Goal: Information Seeking & Learning: Learn about a topic

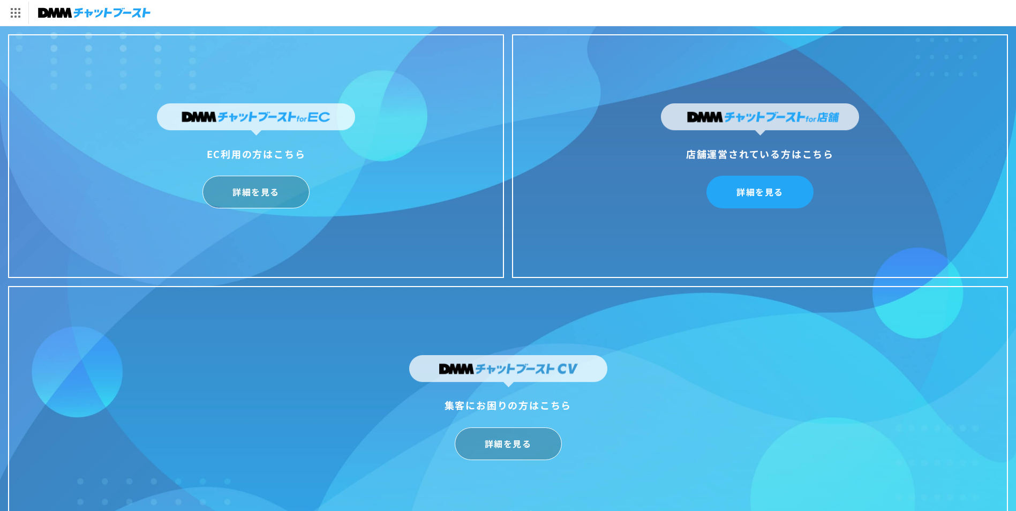
click at [760, 195] on link "詳細を見る" at bounding box center [760, 192] width 107 height 33
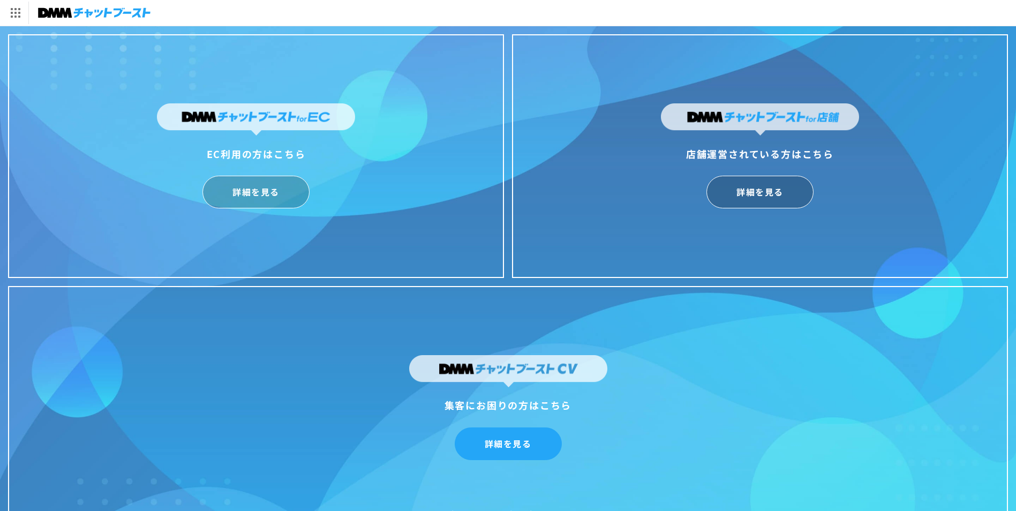
click at [508, 449] on link "詳細を見る" at bounding box center [508, 444] width 107 height 33
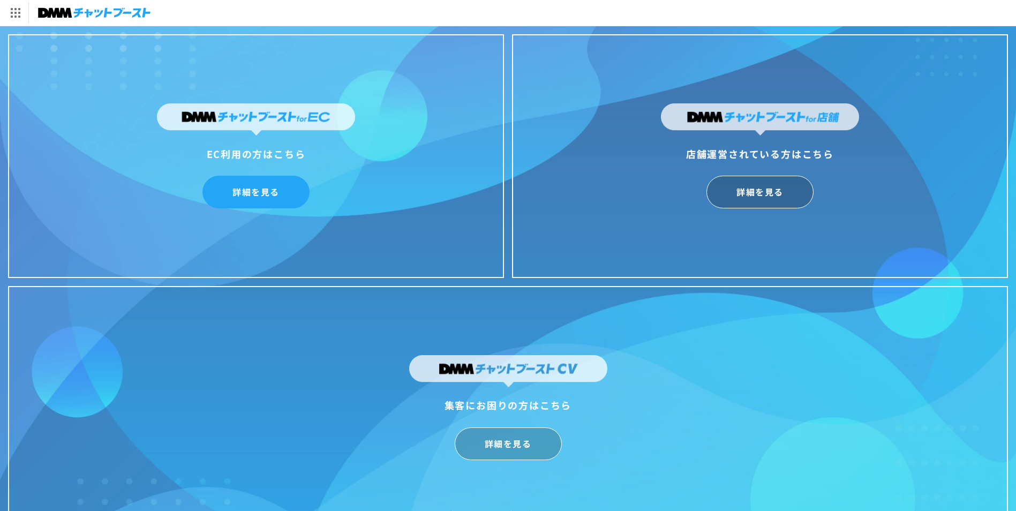
click at [241, 188] on link "詳細を見る" at bounding box center [256, 192] width 107 height 33
